Goal: Task Accomplishment & Management: Use online tool/utility

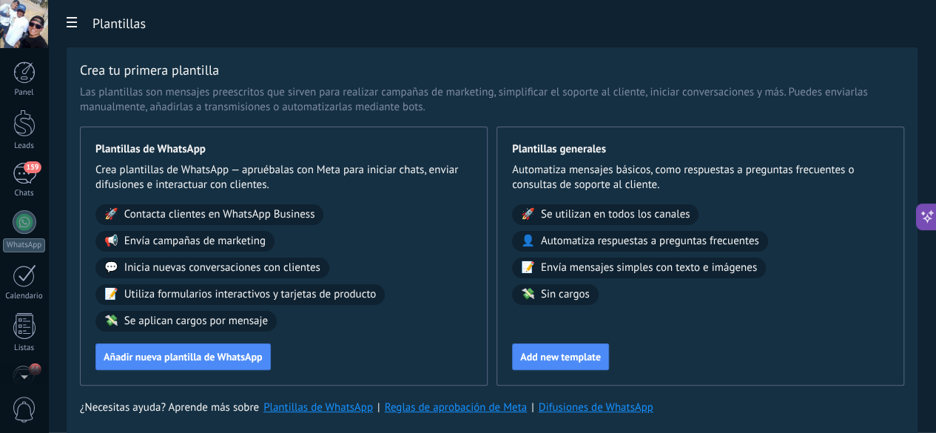
scroll to position [181, 0]
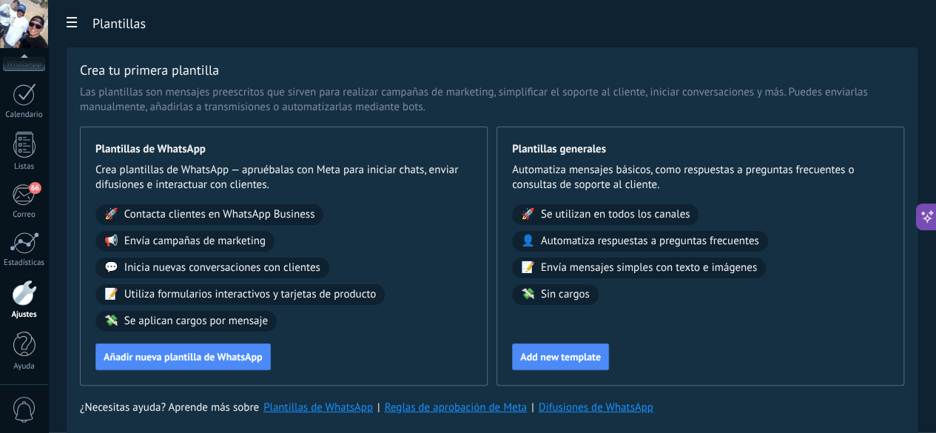
click at [22, 175] on div "Panel Leads 159 Chats WhatsApp Clientes" at bounding box center [24, 133] width 48 height 506
click at [18, 183] on div "66" at bounding box center [24, 194] width 24 height 22
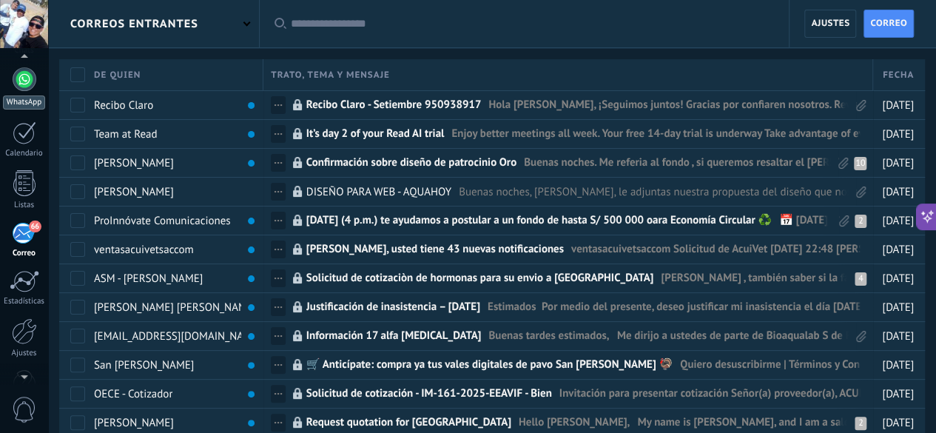
click at [34, 87] on link "WhatsApp" at bounding box center [24, 88] width 48 height 42
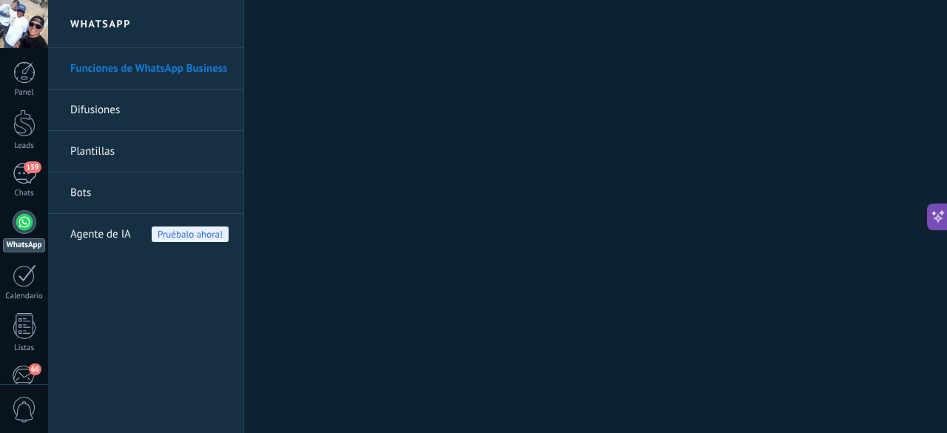
click at [89, 187] on link "Bots" at bounding box center [149, 192] width 158 height 41
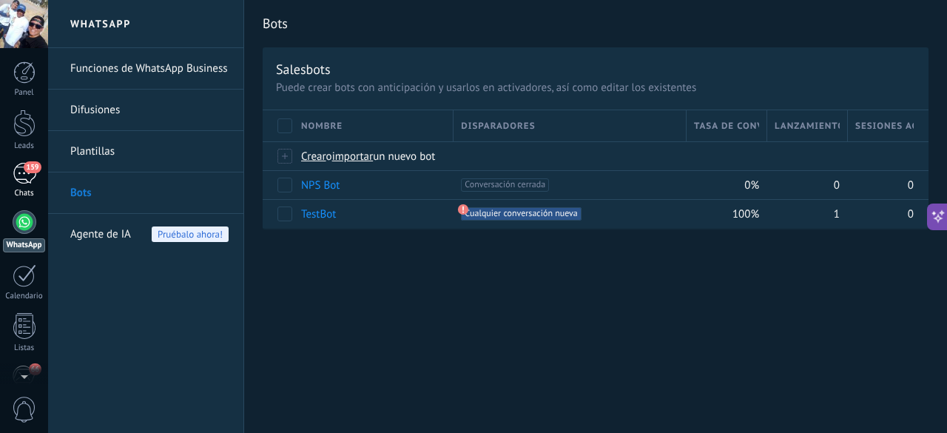
click at [25, 172] on div "159" at bounding box center [25, 173] width 24 height 21
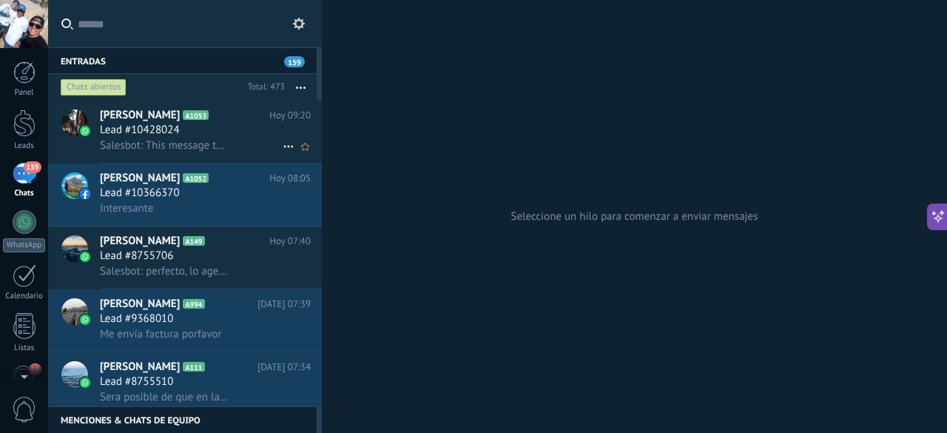
click at [220, 144] on span "Salesbot: This message type can’t be displayed because it’s not supported yet." at bounding box center [164, 145] width 129 height 14
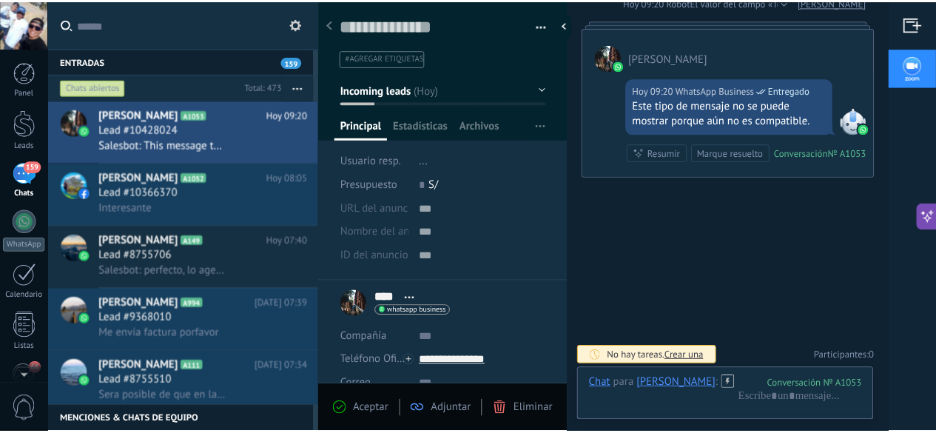
scroll to position [399, 0]
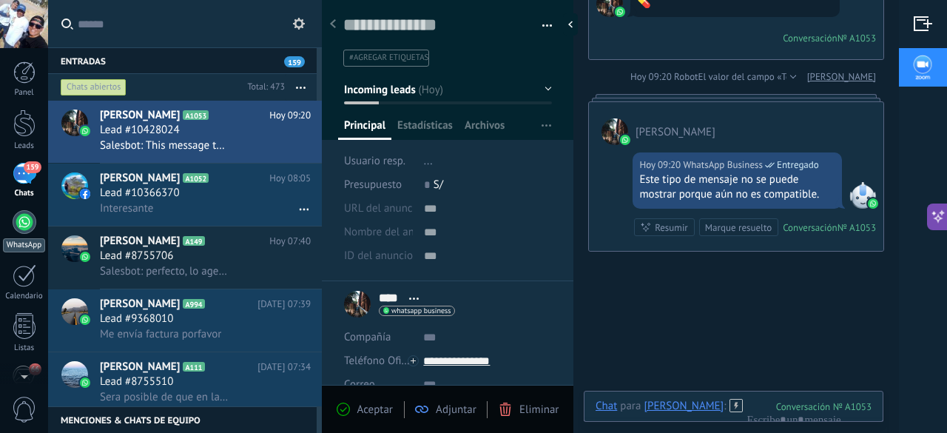
click at [29, 238] on div "WhatsApp" at bounding box center [24, 245] width 42 height 14
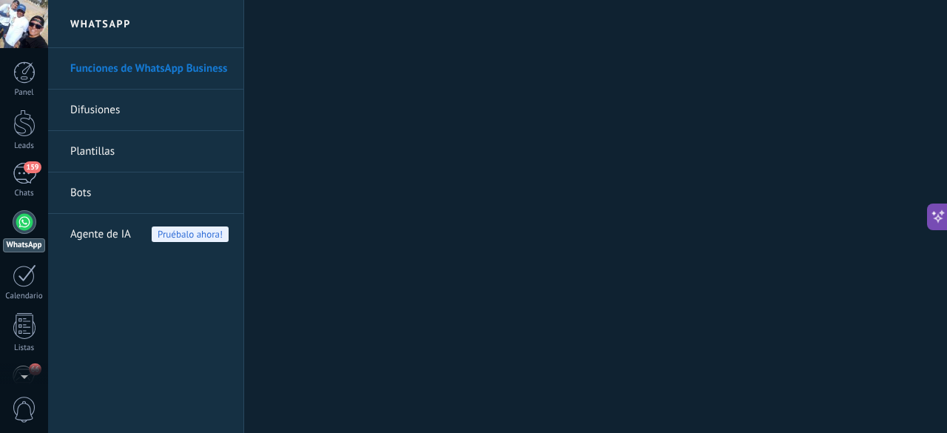
click at [81, 192] on link "Bots" at bounding box center [149, 192] width 158 height 41
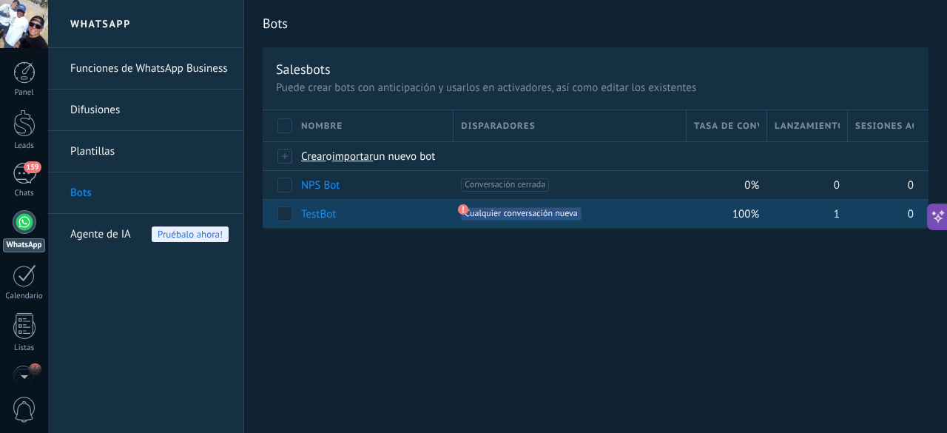
click at [464, 208] on use at bounding box center [463, 209] width 10 height 10
click at [481, 214] on span "Cualquier conversación nueva +0" at bounding box center [521, 213] width 120 height 13
click at [320, 211] on link "TestBot" at bounding box center [318, 214] width 35 height 14
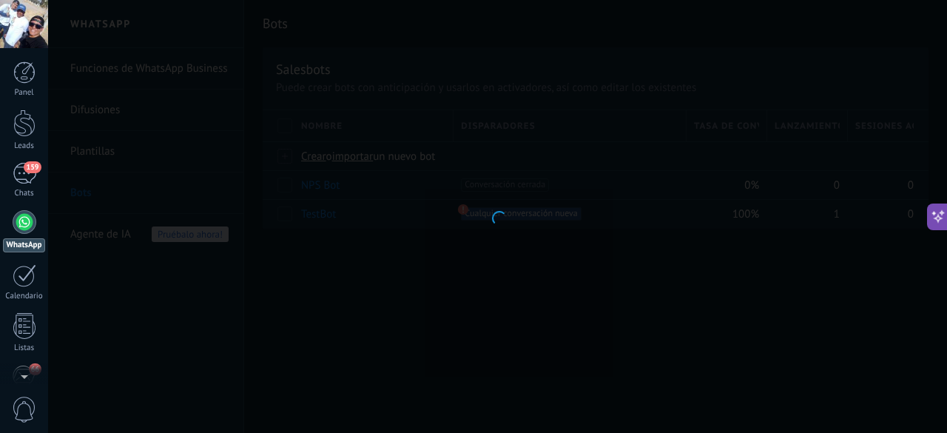
type input "*******"
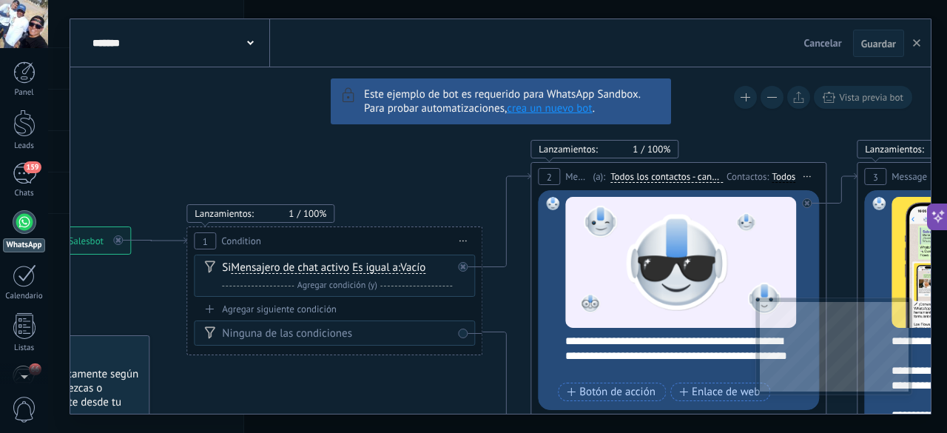
drag, startPoint x: 161, startPoint y: 291, endPoint x: 425, endPoint y: 353, distance: 270.5
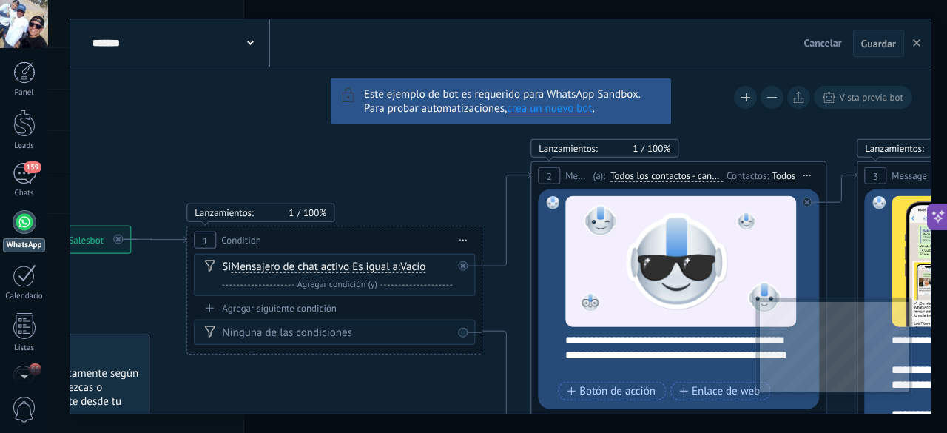
click at [769, 103] on button at bounding box center [771, 97] width 23 height 23
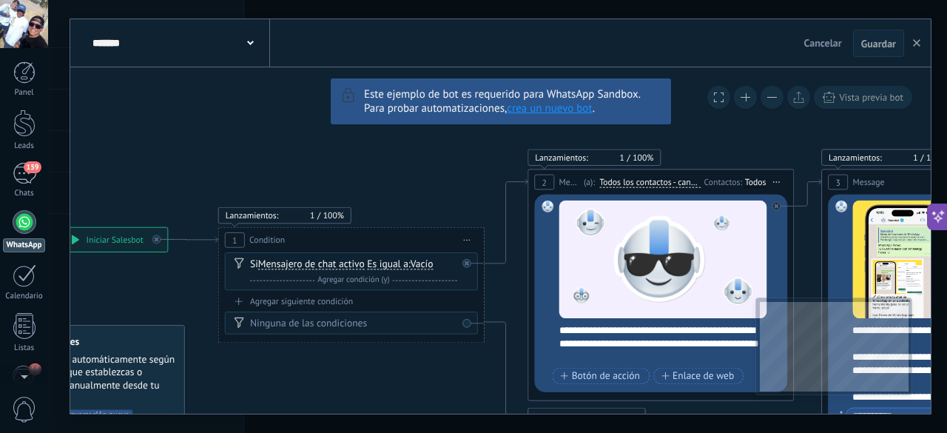
click at [769, 103] on button at bounding box center [771, 97] width 23 height 23
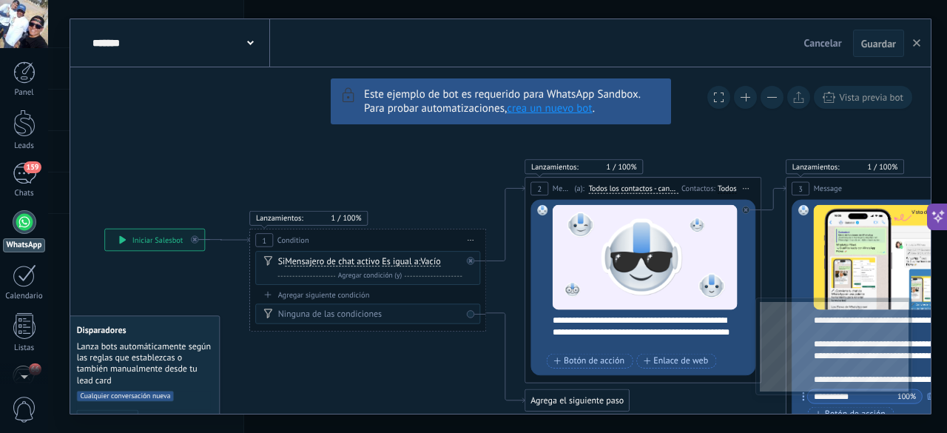
click at [769, 103] on button at bounding box center [771, 97] width 23 height 23
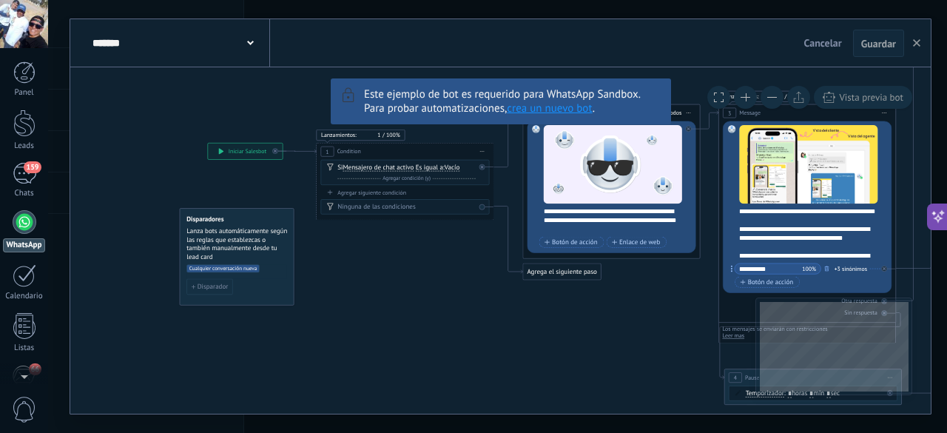
drag, startPoint x: 399, startPoint y: 375, endPoint x: 406, endPoint y: 278, distance: 97.1
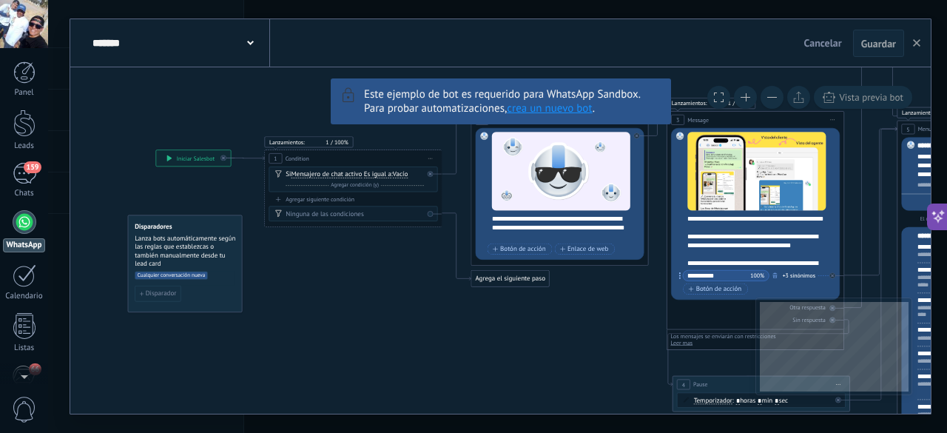
drag, startPoint x: 433, startPoint y: 294, endPoint x: 379, endPoint y: 309, distance: 56.2
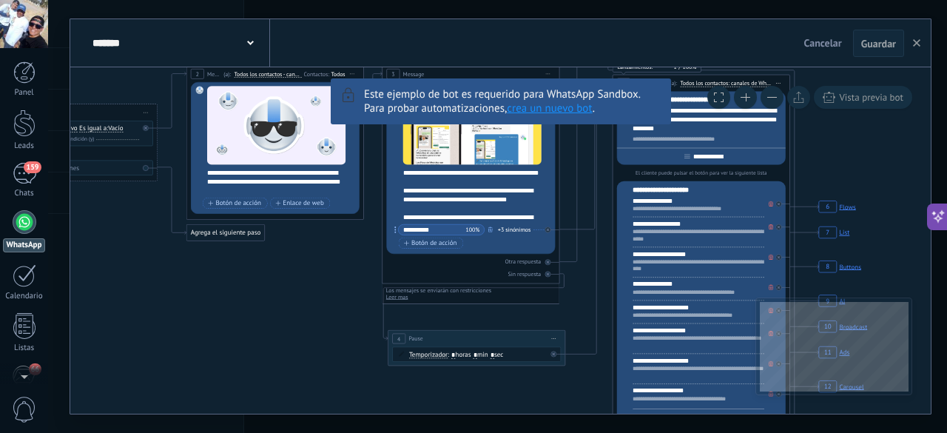
drag, startPoint x: 569, startPoint y: 351, endPoint x: 286, endPoint y: 304, distance: 287.2
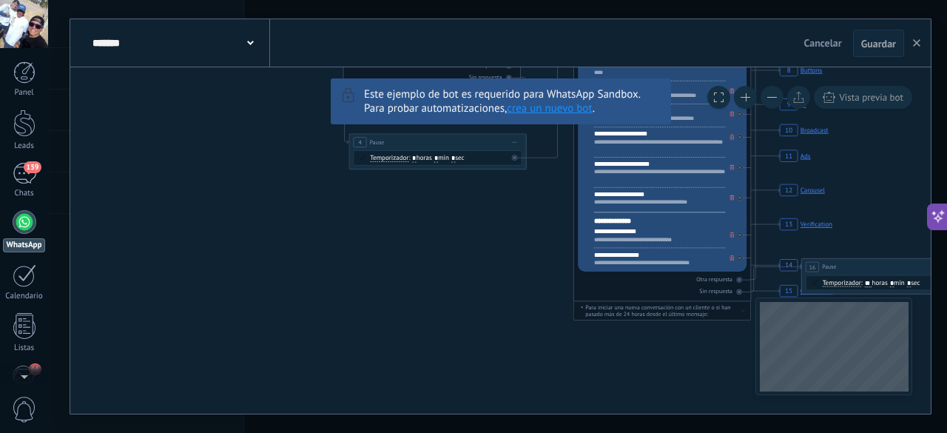
drag, startPoint x: 281, startPoint y: 310, endPoint x: 290, endPoint y: 150, distance: 160.0
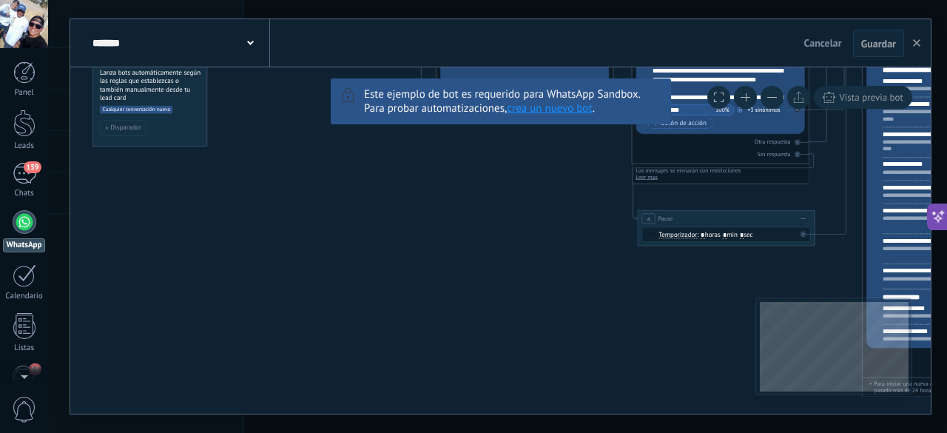
drag, startPoint x: 288, startPoint y: 260, endPoint x: 556, endPoint y: 328, distance: 277.1
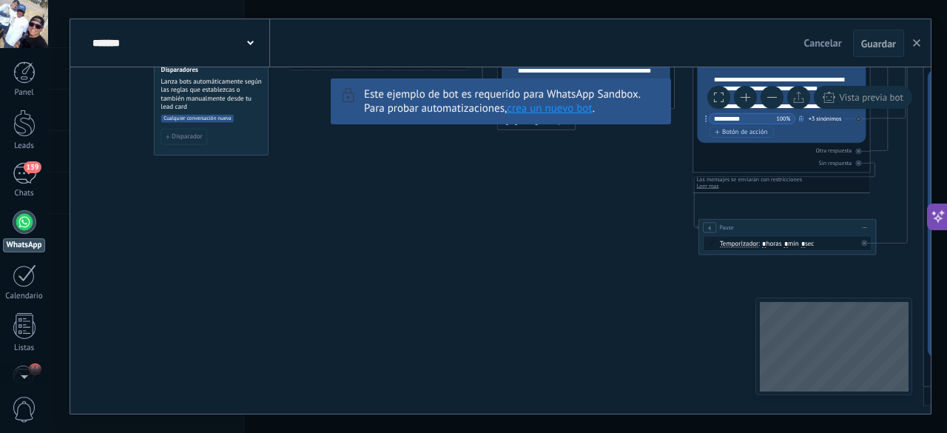
drag, startPoint x: 453, startPoint y: 282, endPoint x: 428, endPoint y: 314, distance: 40.7
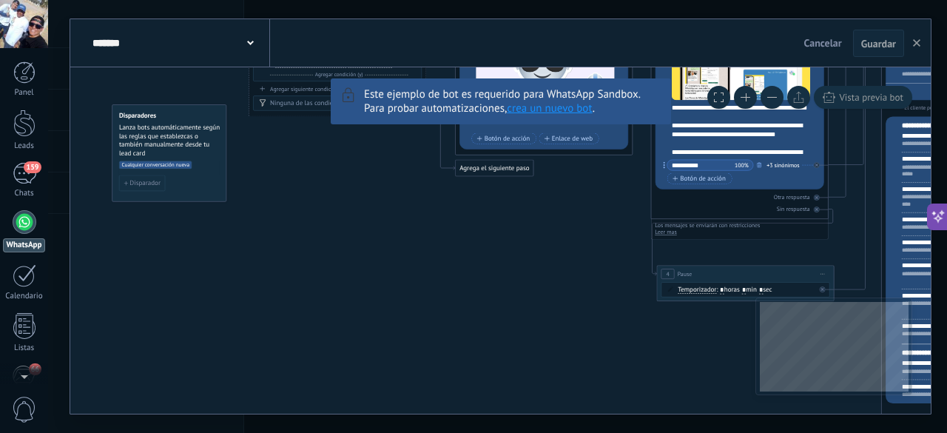
click at [197, 50] on div "******* TestBot" at bounding box center [179, 42] width 181 height 47
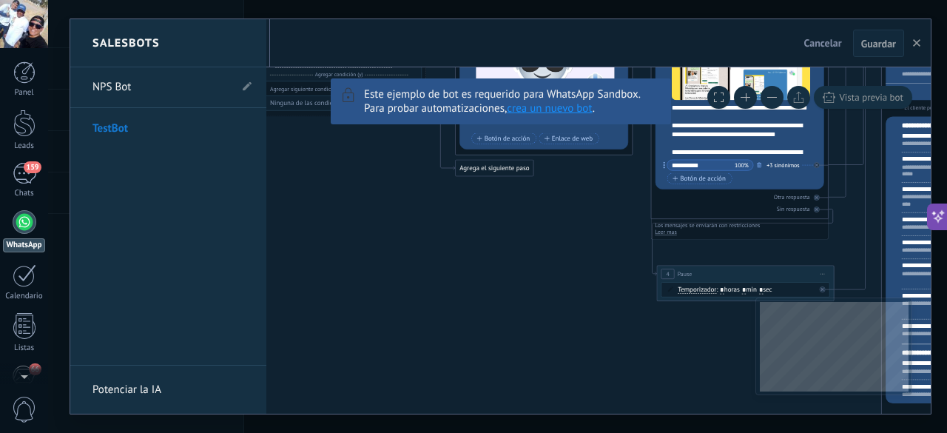
click at [210, 50] on div "Salesbots" at bounding box center [168, 43] width 196 height 48
click at [913, 47] on div at bounding box center [500, 216] width 860 height 394
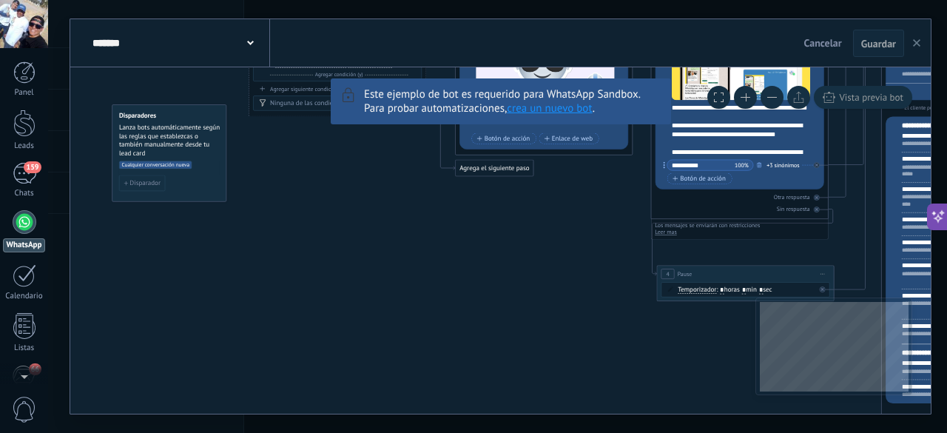
click at [919, 44] on icon "button" at bounding box center [916, 42] width 7 height 7
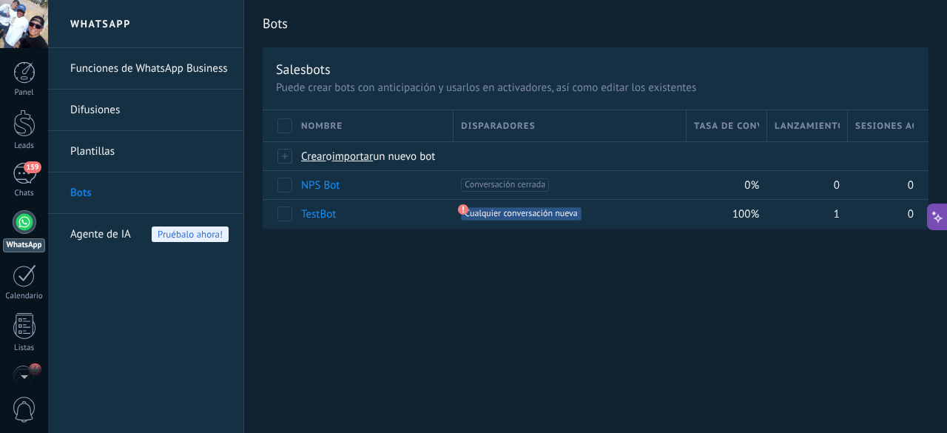
click at [114, 237] on span "Agente de IA" at bounding box center [100, 234] width 61 height 41
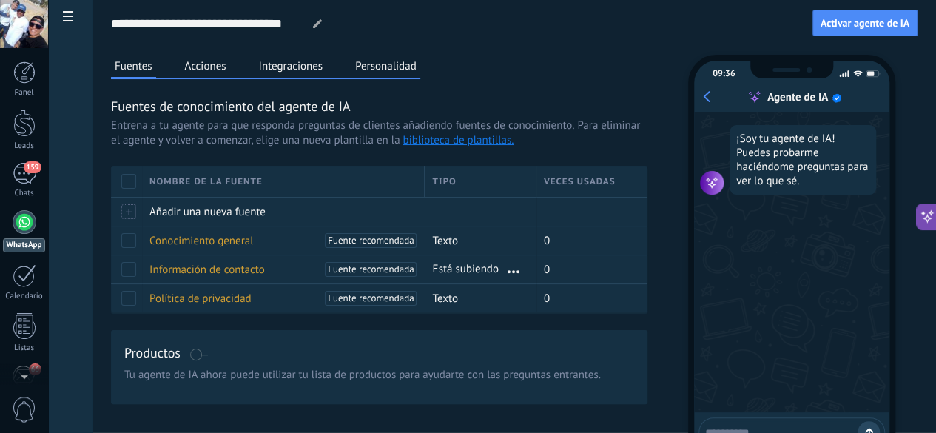
click at [230, 64] on button "Acciones" at bounding box center [205, 66] width 49 height 22
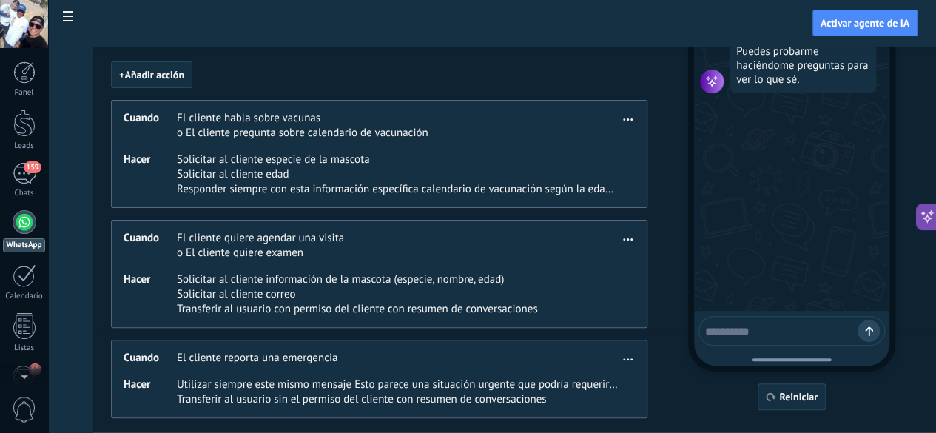
scroll to position [116, 0]
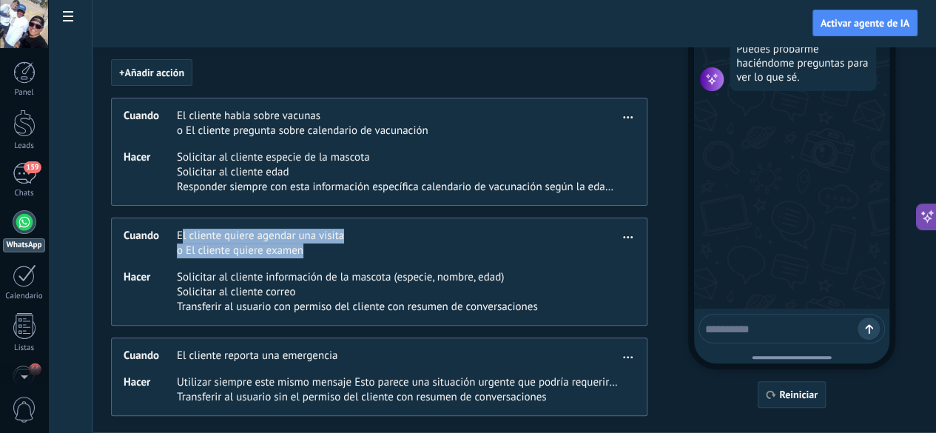
drag, startPoint x: 334, startPoint y: 241, endPoint x: 469, endPoint y: 245, distance: 135.4
click at [344, 245] on div "El cliente quiere agendar una visita o El cliente quiere examen" at bounding box center [260, 244] width 167 height 30
click at [344, 257] on span "o El cliente quiere examen" at bounding box center [260, 250] width 167 height 15
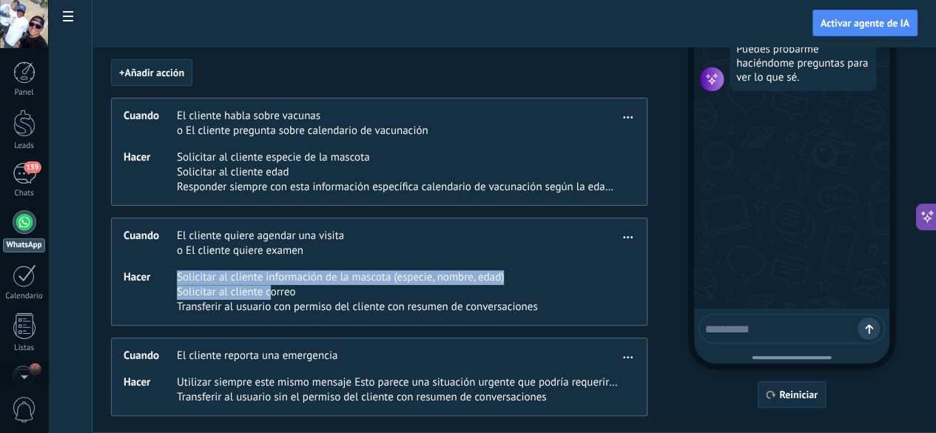
drag, startPoint x: 328, startPoint y: 281, endPoint x: 425, endPoint y: 286, distance: 96.3
click at [424, 286] on div "Hacer Solicitar al cliente información de la mascota (especie, nombre, edad) So…" at bounding box center [371, 292] width 495 height 44
click at [444, 277] on span "Solicitar al cliente información de la mascota (especie, nombre, edad)" at bounding box center [357, 277] width 361 height 15
drag, startPoint x: 437, startPoint y: 277, endPoint x: 511, endPoint y: 289, distance: 74.9
click at [511, 289] on div "Solicitar al cliente información de la mascota (especie, nombre, edad) Solicita…" at bounding box center [357, 292] width 361 height 44
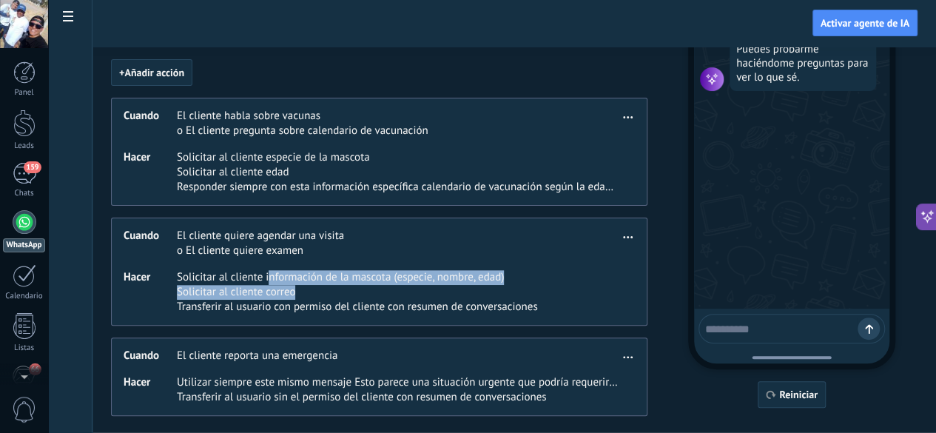
click at [500, 280] on span "Solicitar al cliente información de la mascota (especie, nombre, edad)" at bounding box center [357, 277] width 361 height 15
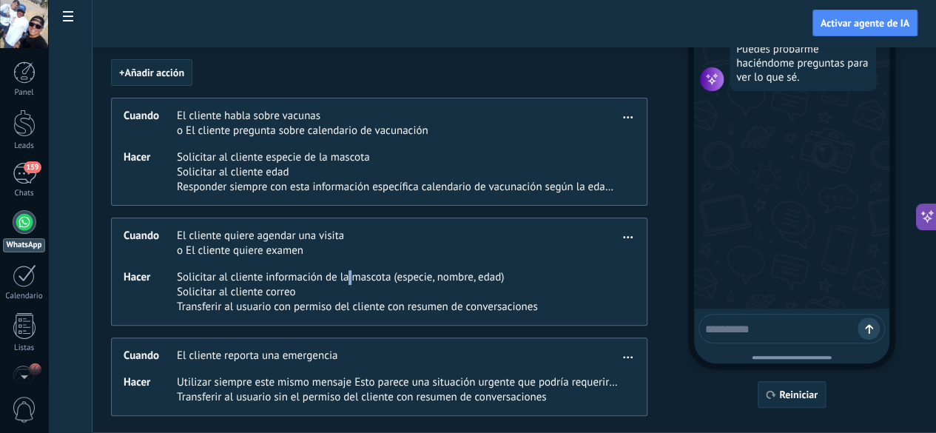
click at [500, 280] on span "Solicitar al cliente información de la mascota (especie, nombre, edad)" at bounding box center [357, 277] width 361 height 15
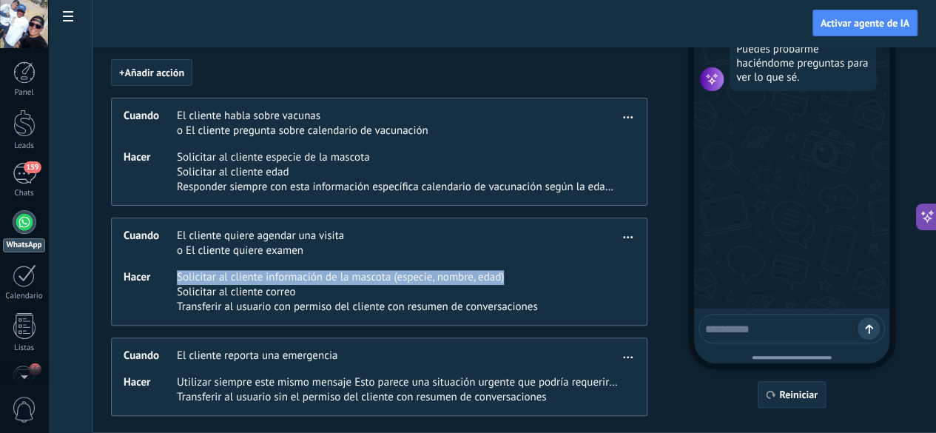
click at [500, 280] on span "Solicitar al cliente información de la mascota (especie, nombre, edad)" at bounding box center [357, 277] width 361 height 15
